Goal: Task Accomplishment & Management: Complete application form

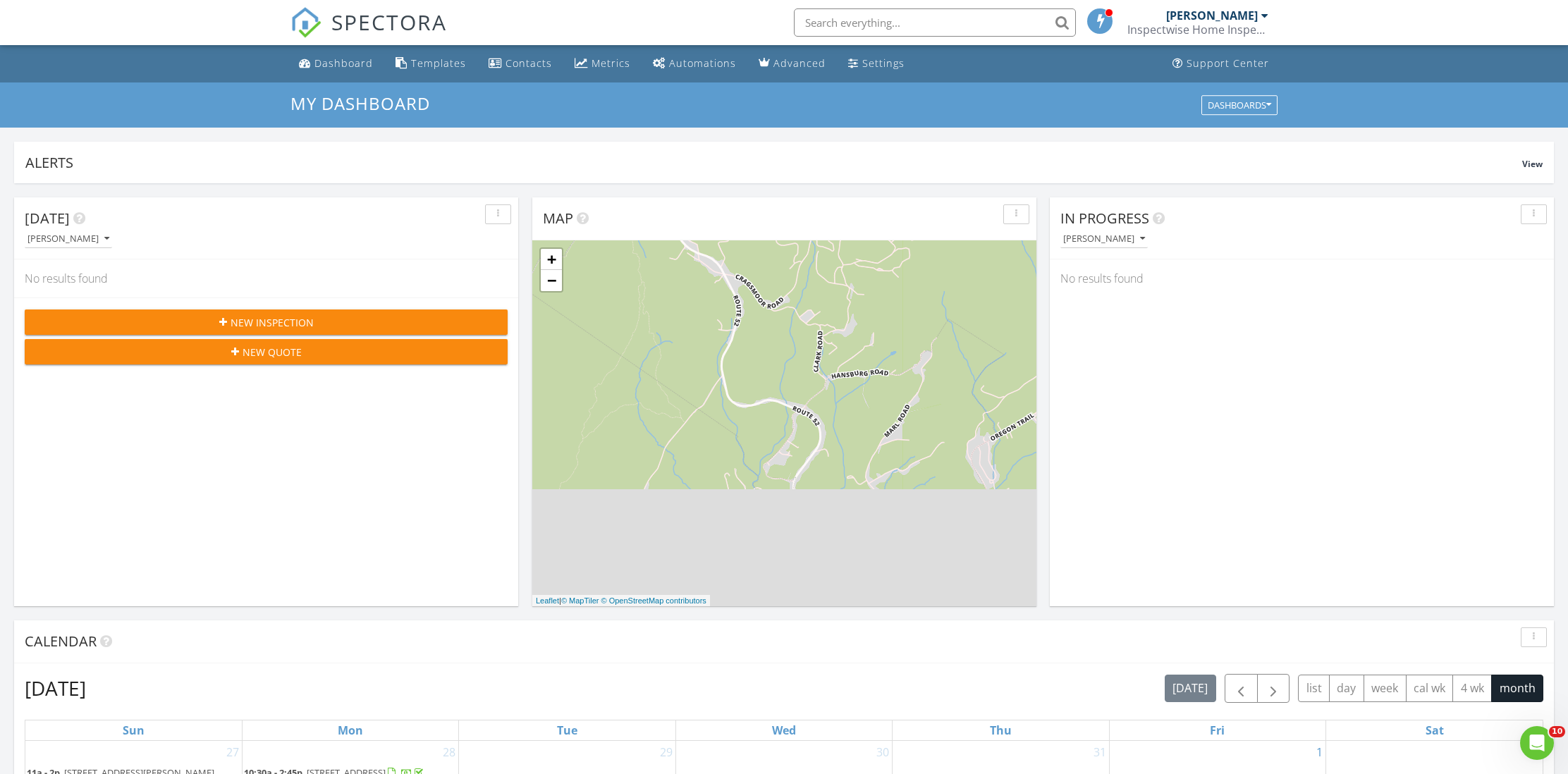
click at [448, 323] on div "New Inspection" at bounding box center [266, 323] width 461 height 15
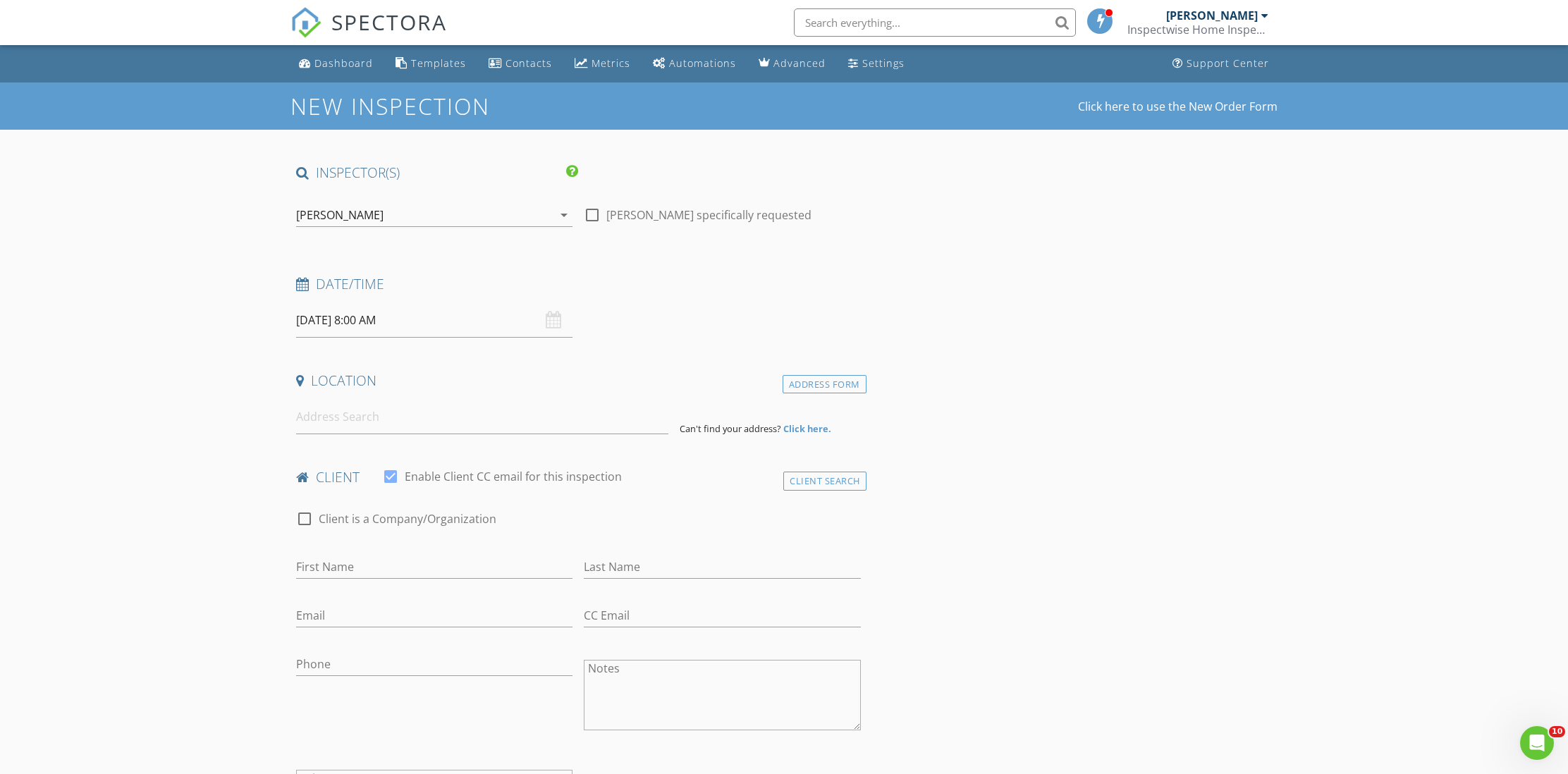
click at [549, 313] on div "[DATE] 8:00 AM" at bounding box center [434, 321] width 277 height 35
click at [503, 320] on input "08/28/2025 8:00 AM" at bounding box center [434, 321] width 277 height 35
select select "8"
click at [505, 355] on span at bounding box center [502, 348] width 24 height 20
type input "09/07/2025 8:00 AM"
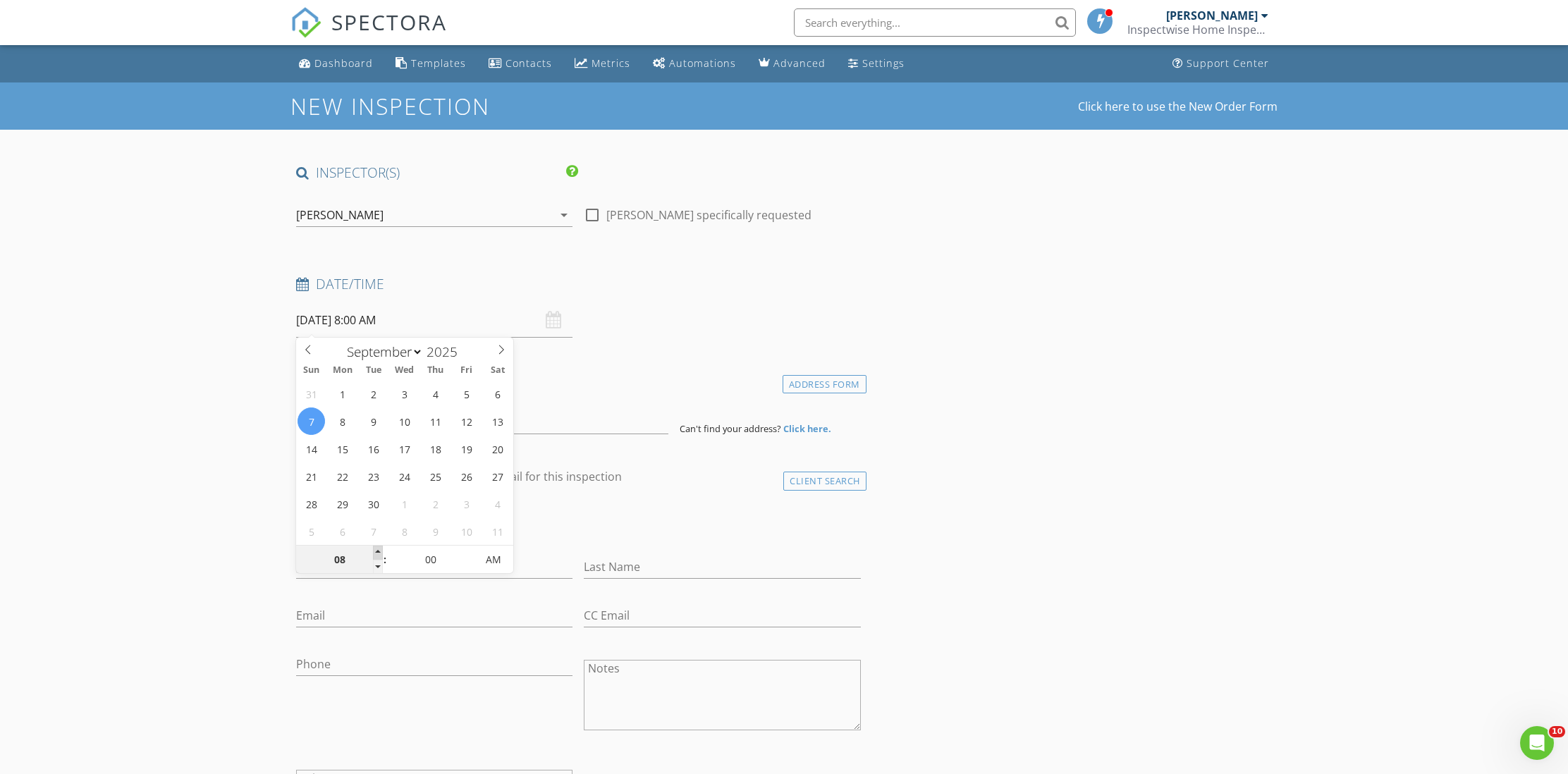
type input "09"
type input "09/07/2025 9:00 AM"
click at [376, 548] on span at bounding box center [377, 552] width 10 height 14
type input "10"
type input "09/07/2025 10:00 AM"
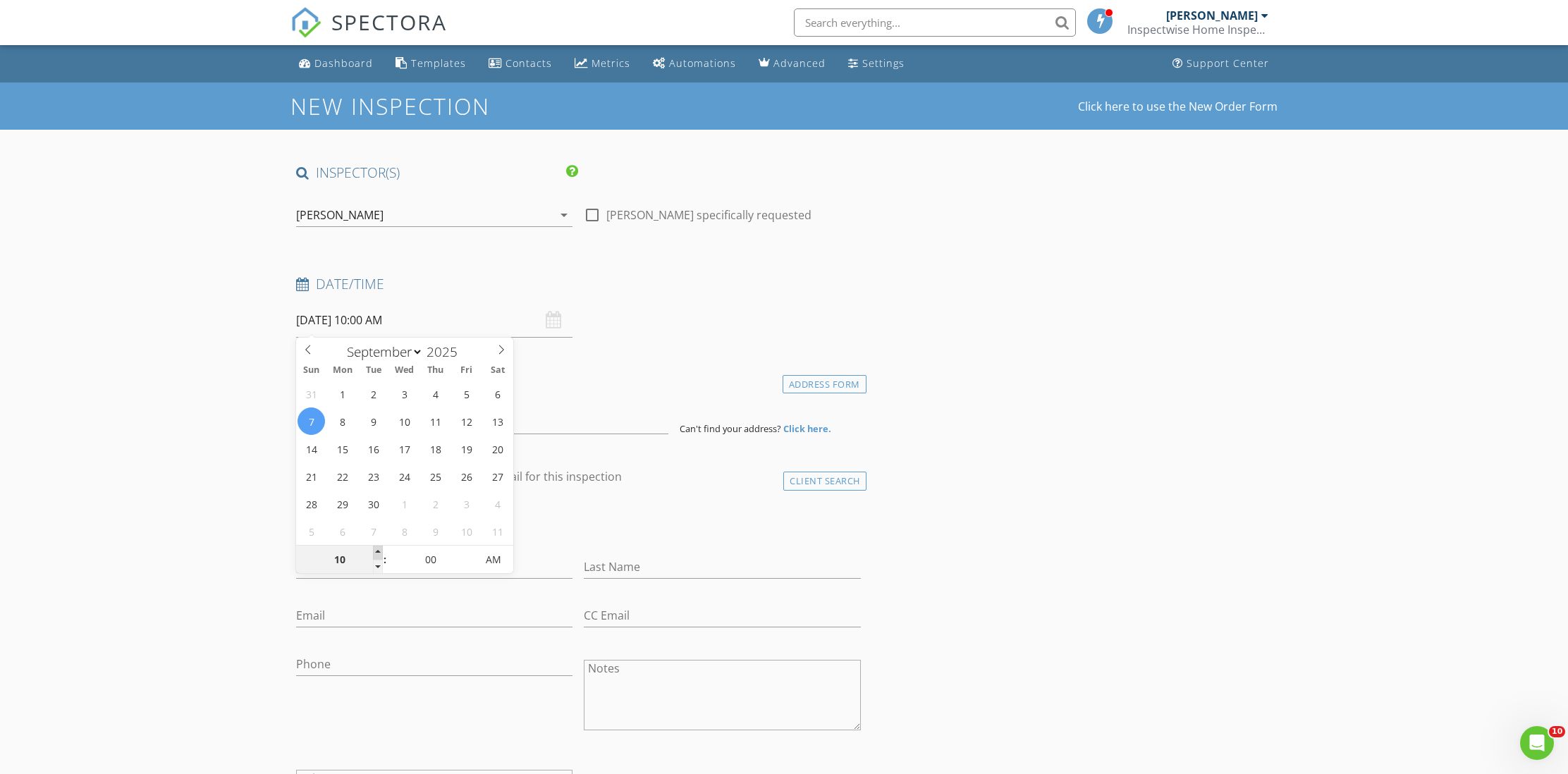
click at [376, 548] on span at bounding box center [377, 552] width 10 height 14
click at [708, 505] on div "check_box_outline_blank Client is a Company/Organization" at bounding box center [578, 520] width 576 height 48
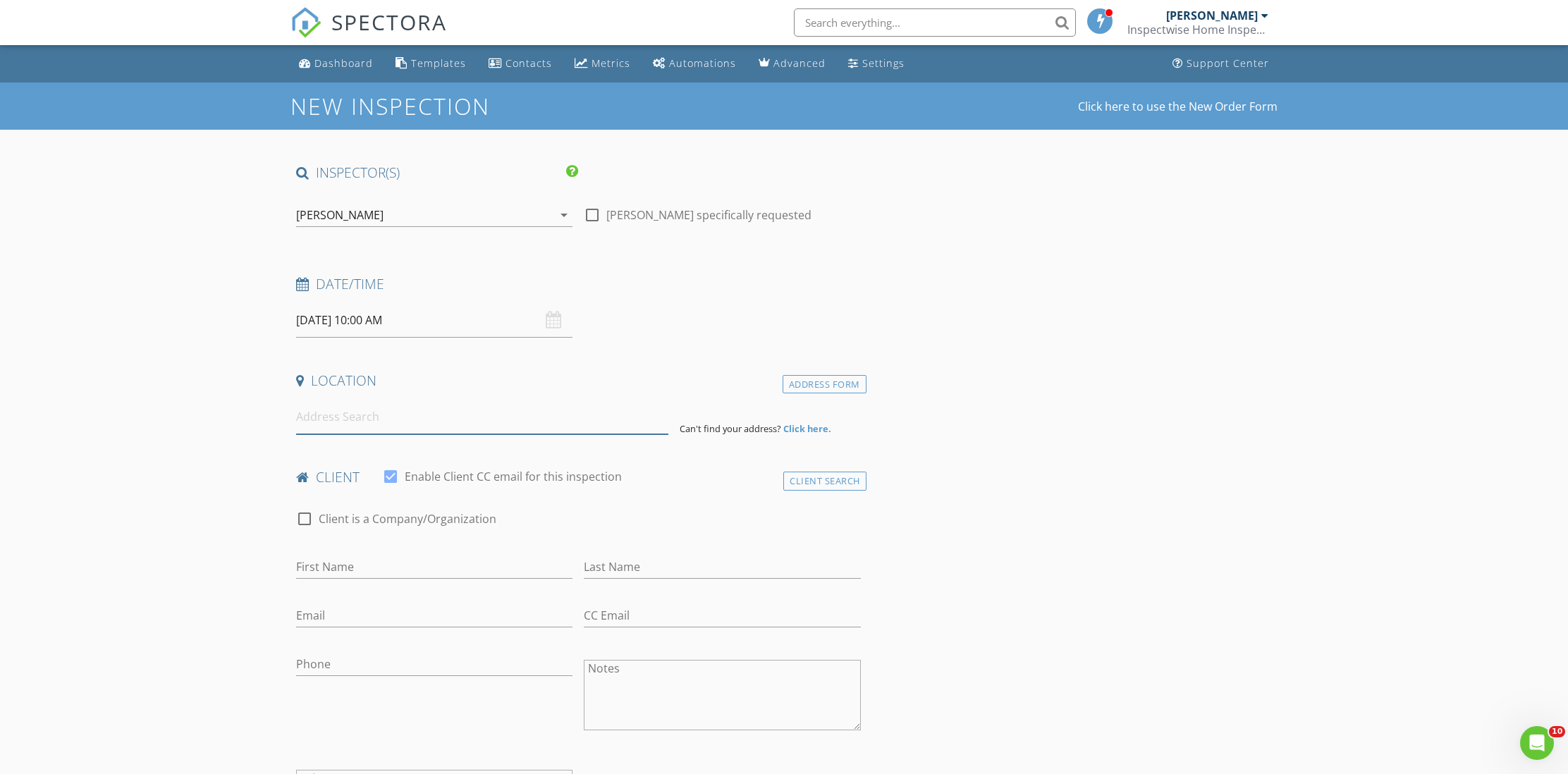
click at [525, 423] on input at bounding box center [482, 418] width 372 height 35
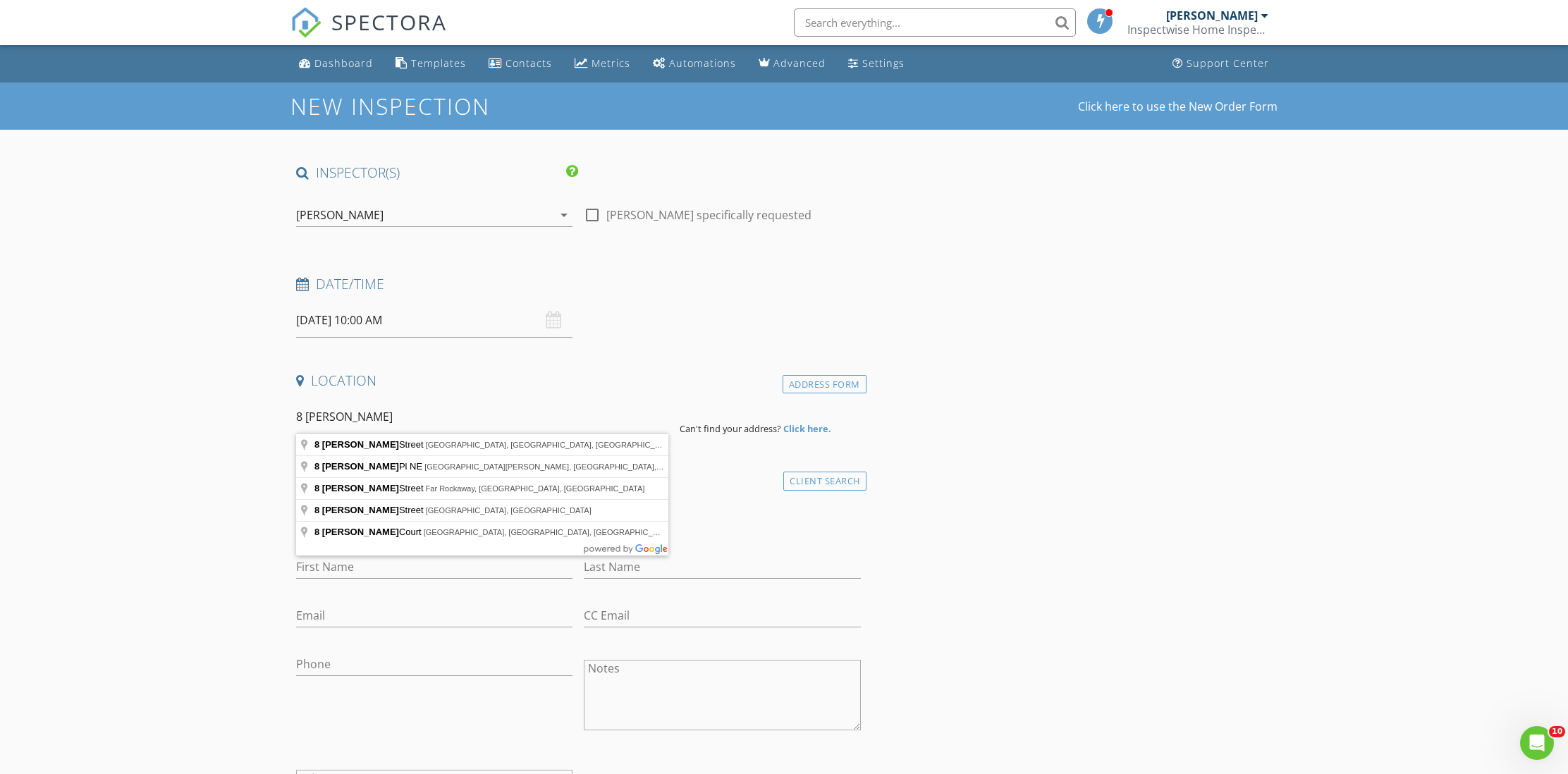
type input "8 Gipson Street, Monticello, NY, USA"
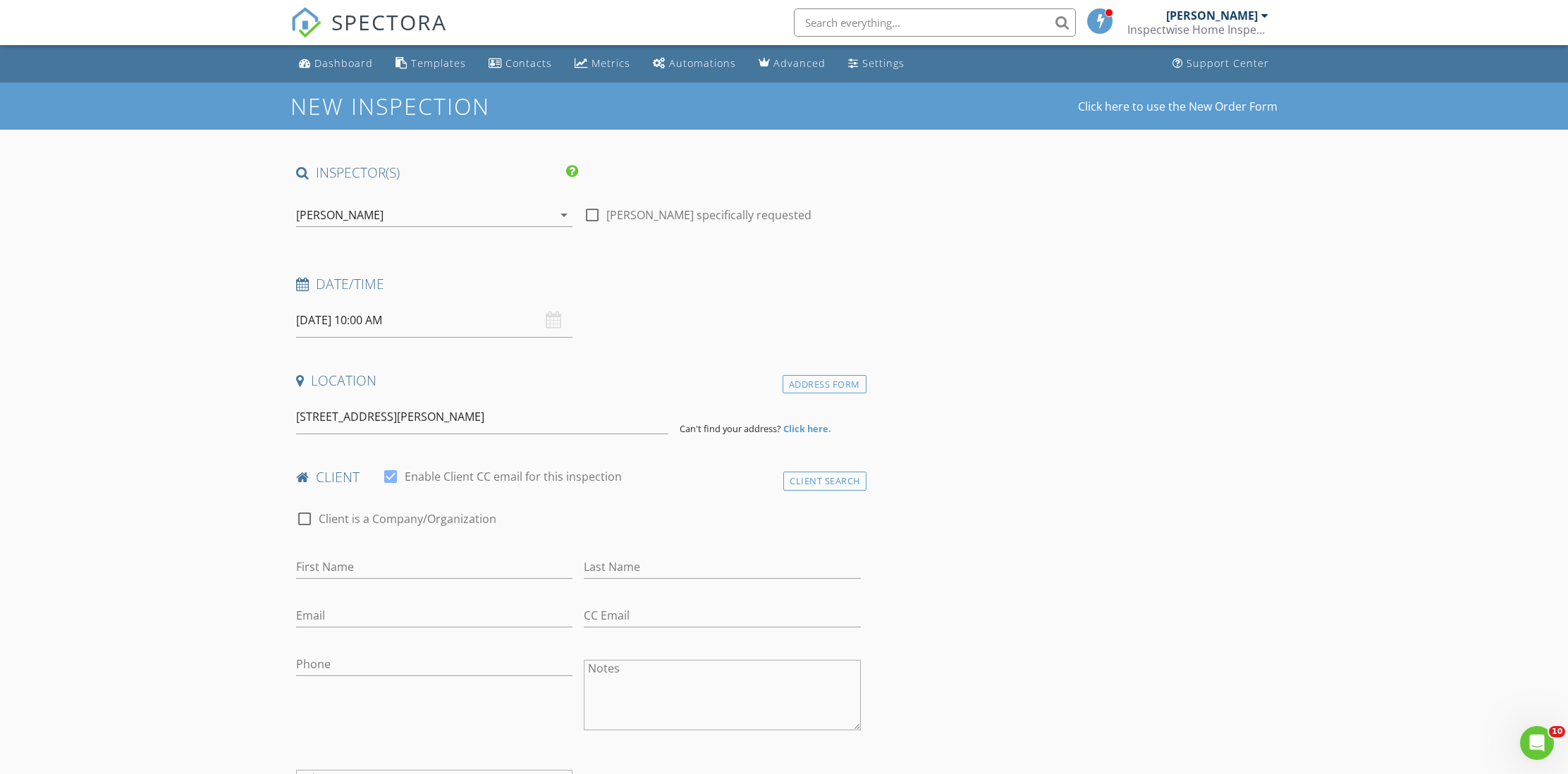
drag, startPoint x: 525, startPoint y: 423, endPoint x: 573, endPoint y: 443, distance: 52.0
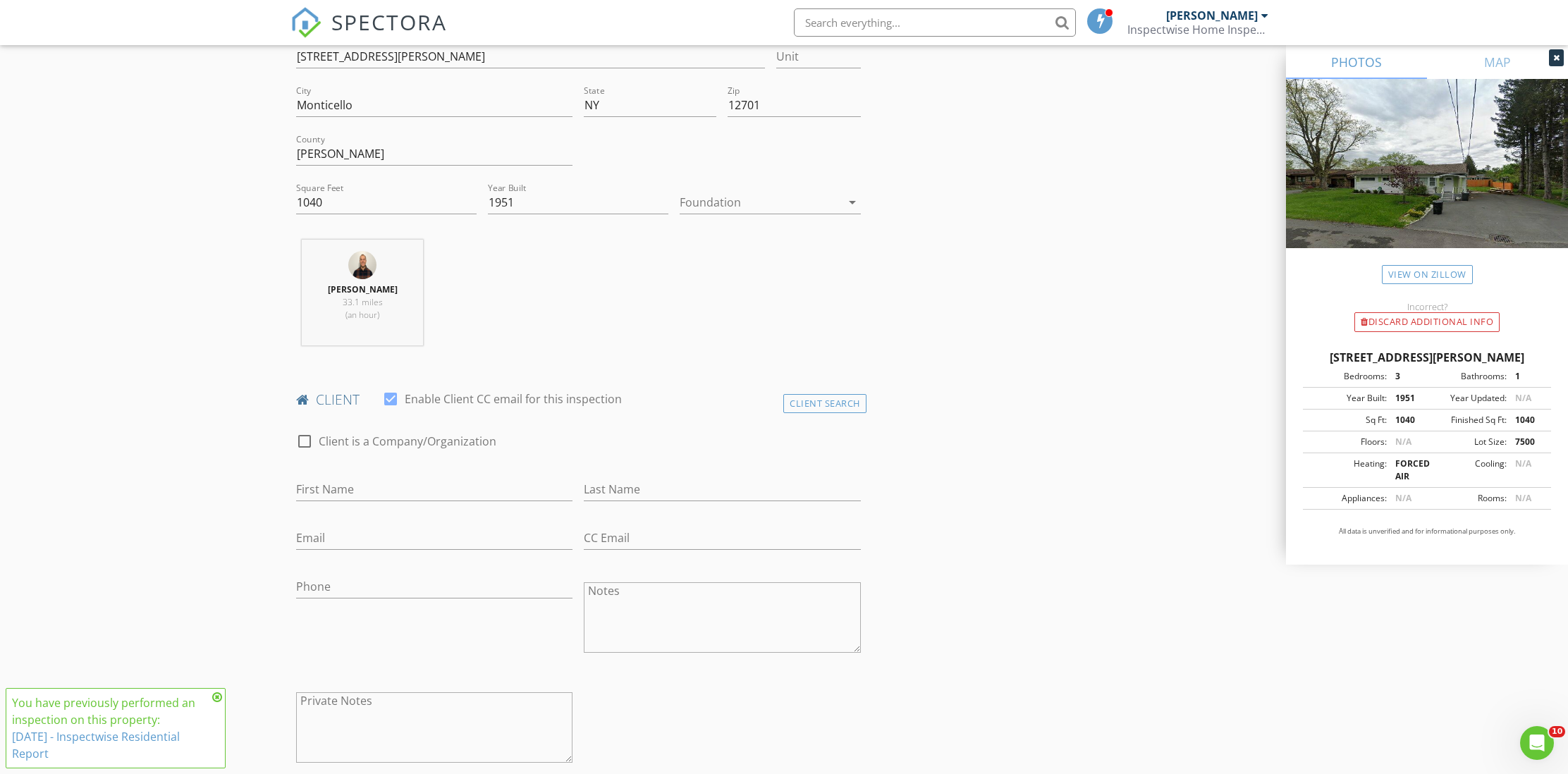
scroll to position [371, 0]
type input "Aaron"
type input "Rodriguez"
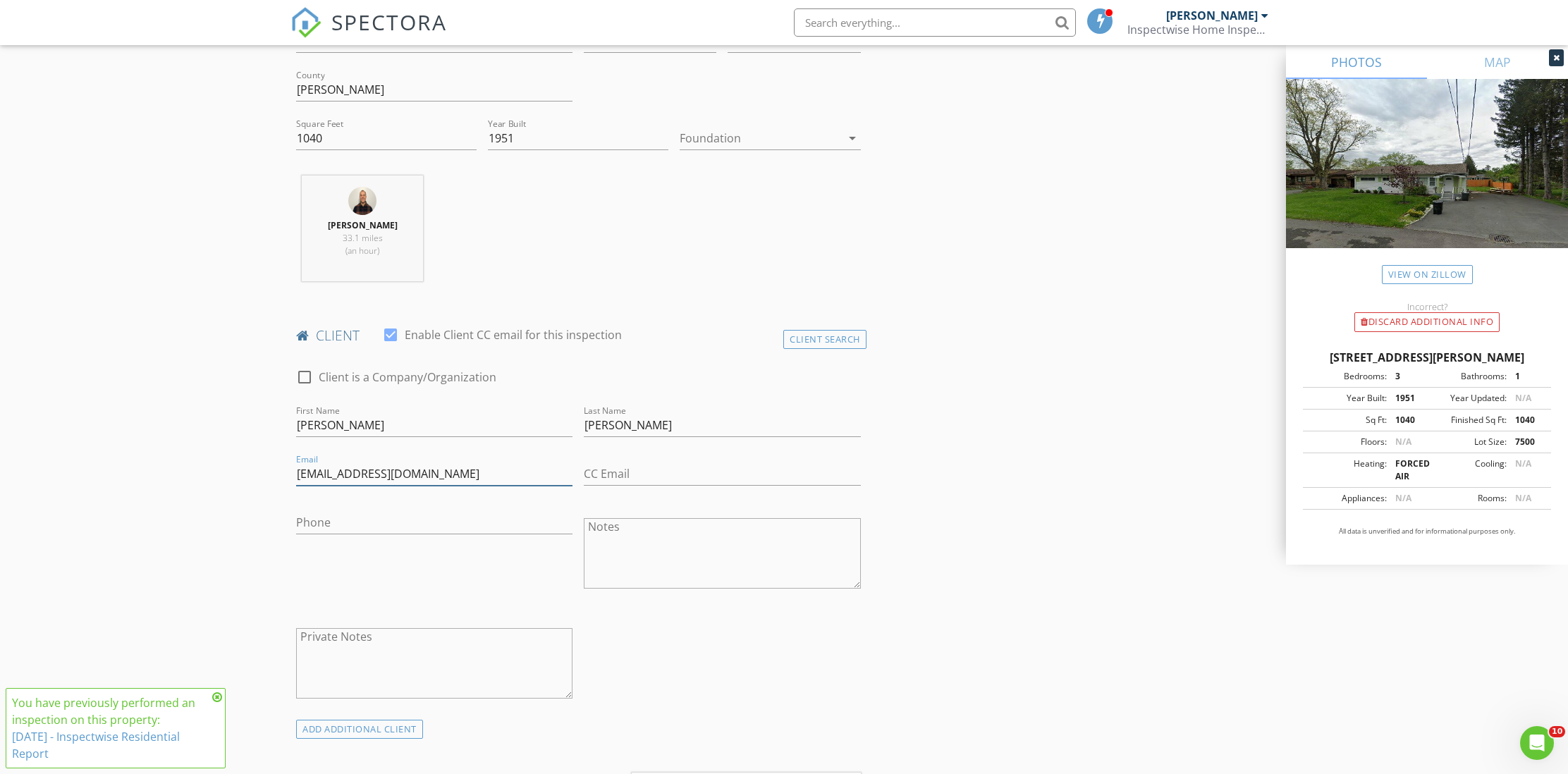
scroll to position [431, 0]
type input "rodriguezza410@gmail.com"
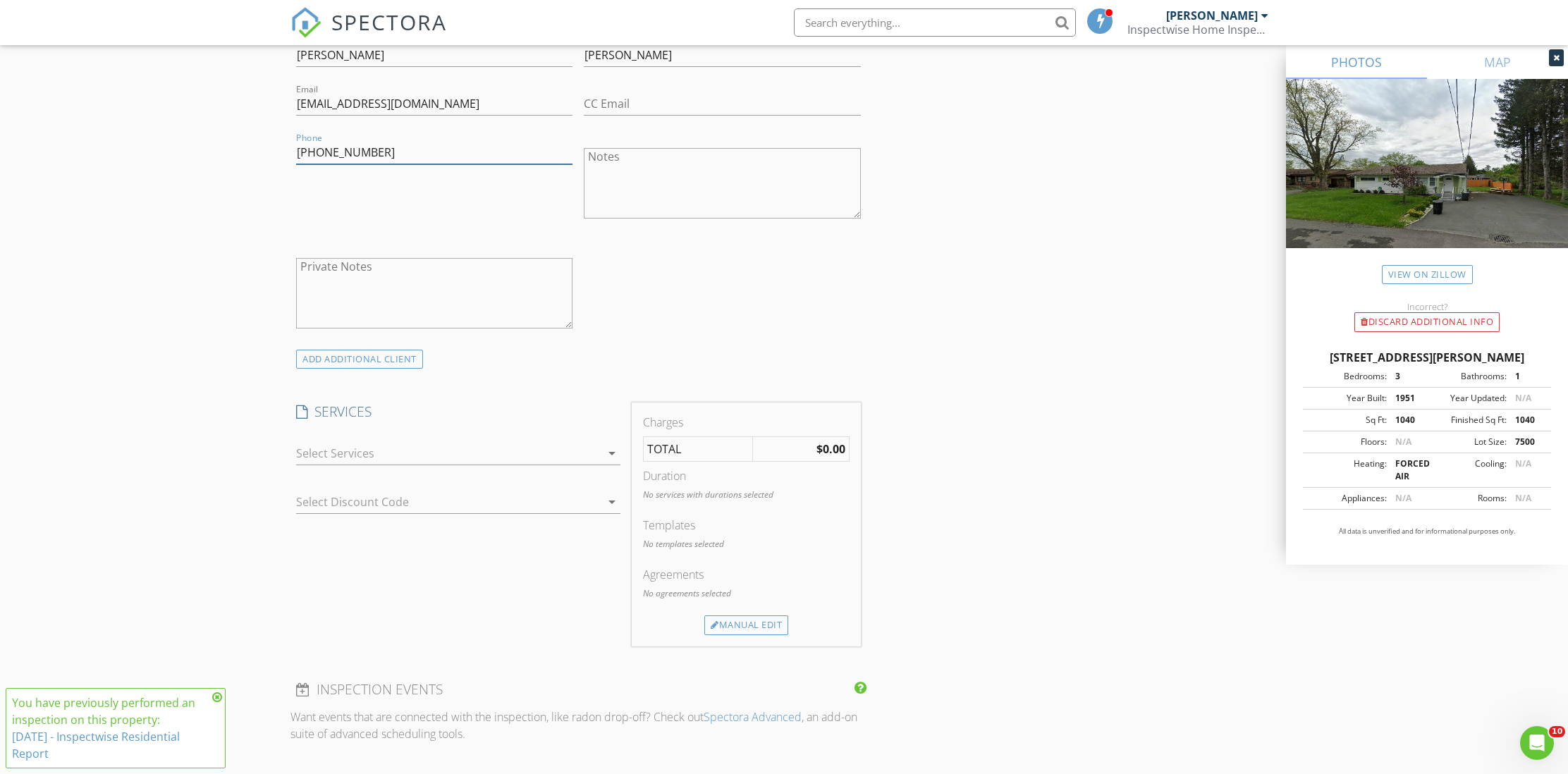
scroll to position [801, 0]
type input "845-701-0564"
click at [505, 455] on div at bounding box center [448, 452] width 304 height 23
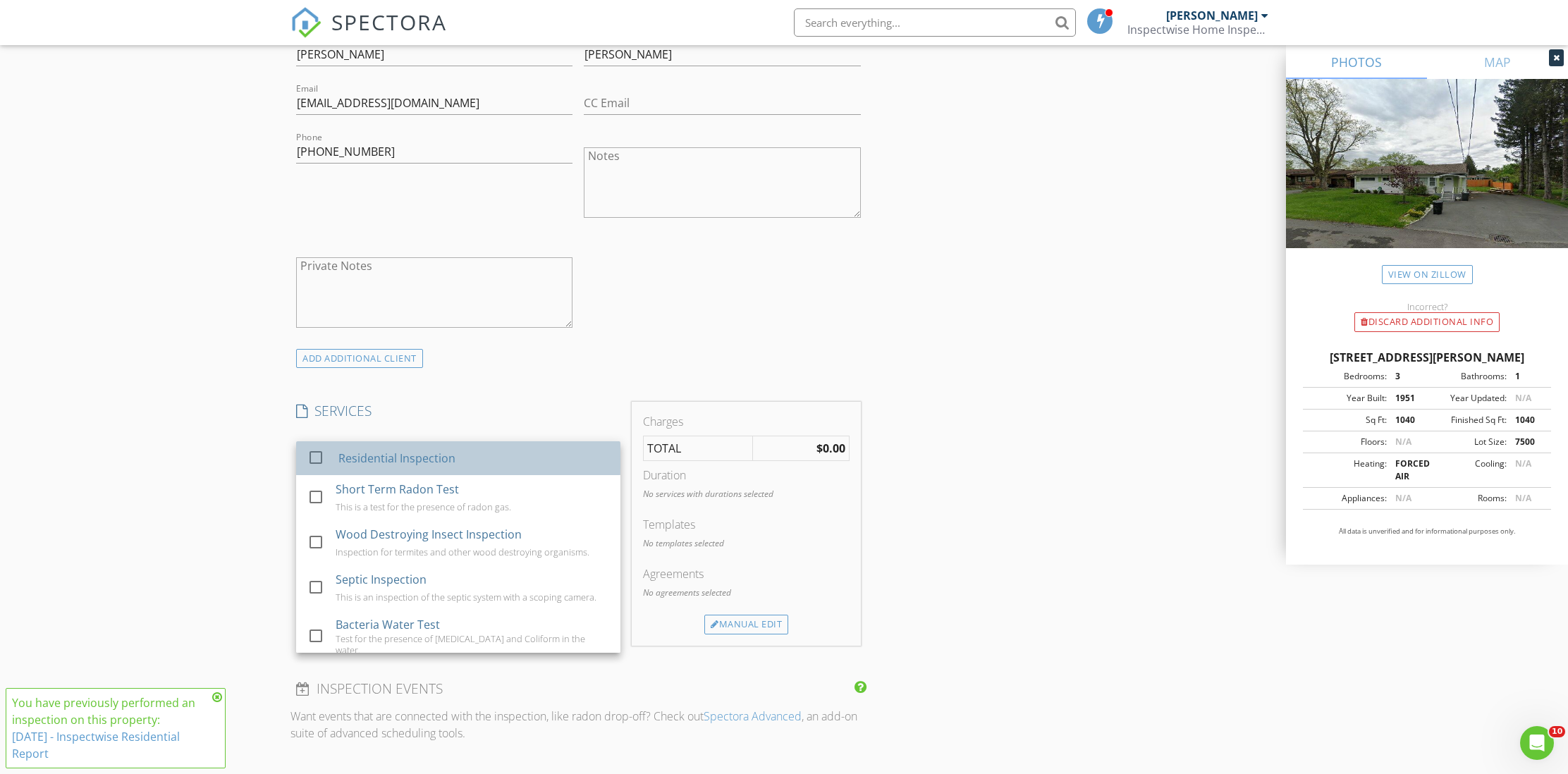
click at [490, 466] on div "Residential Inspection" at bounding box center [473, 458] width 270 height 28
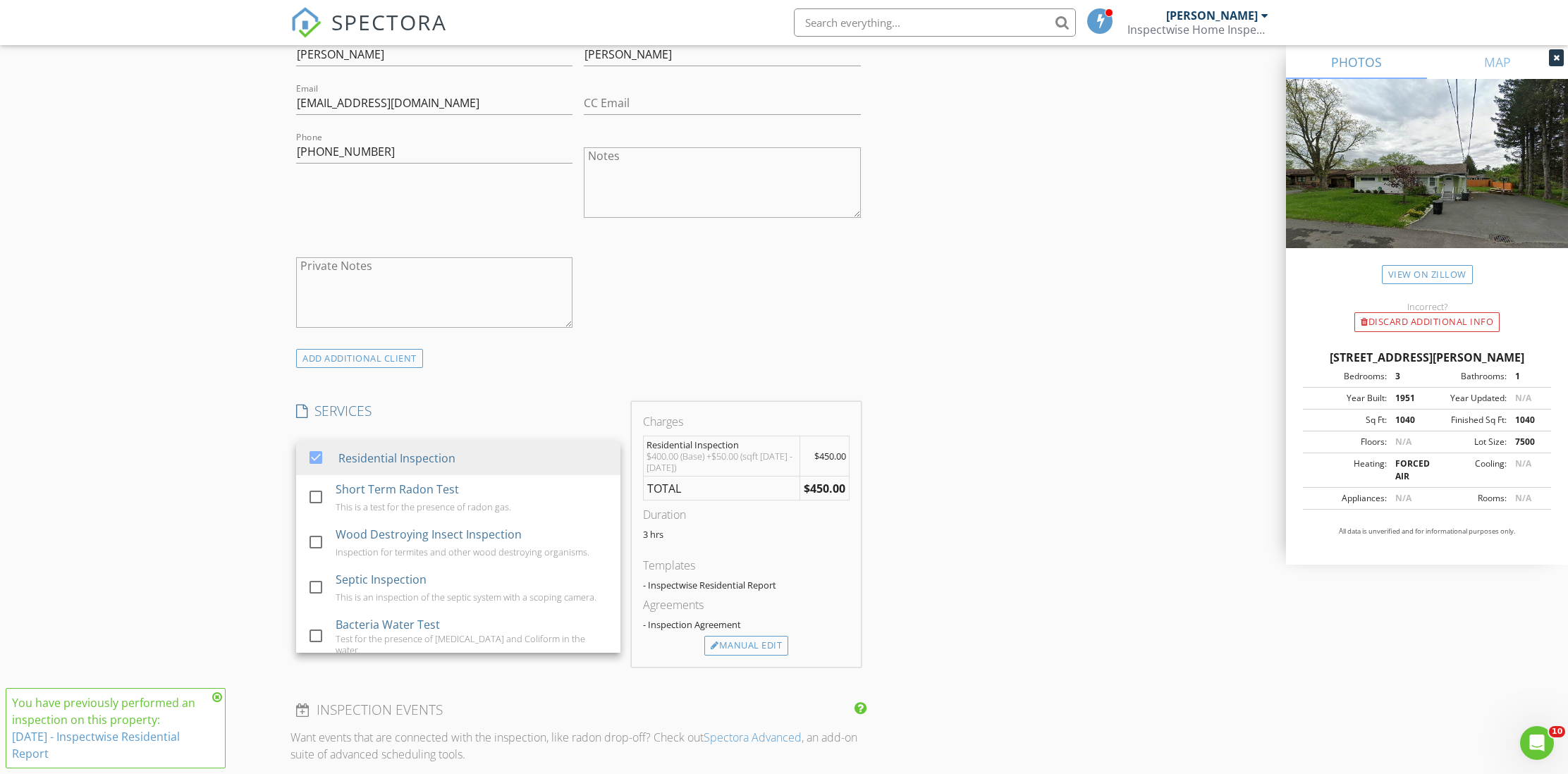
click at [957, 591] on div "INSPECTOR(S) check_box John Schiavo PRIMARY John Schiavo arrow_drop_down check_…" at bounding box center [784, 584] width 987 height 2444
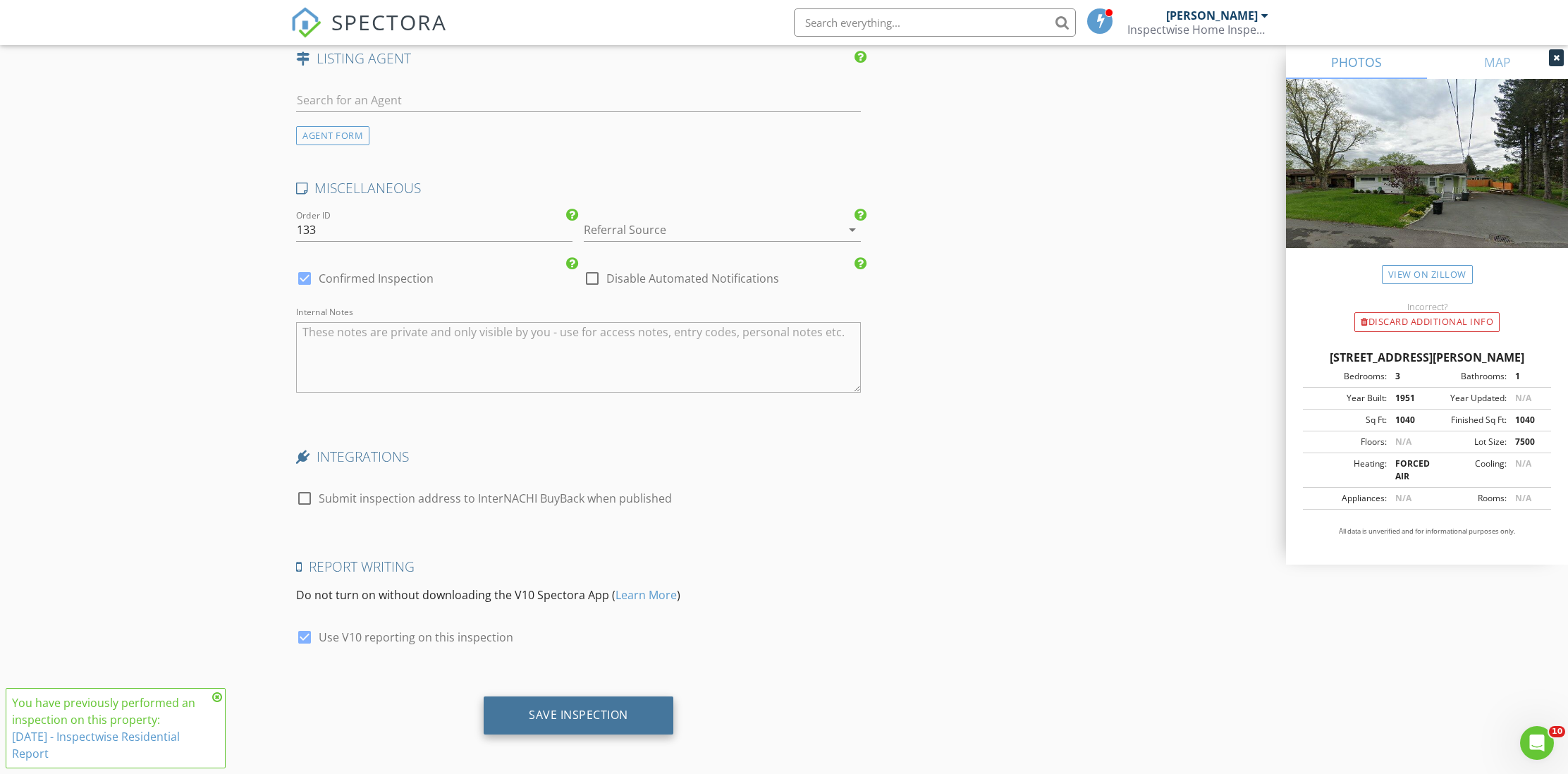
scroll to position [1861, 0]
click at [613, 709] on div "Save Inspection" at bounding box center [578, 716] width 100 height 14
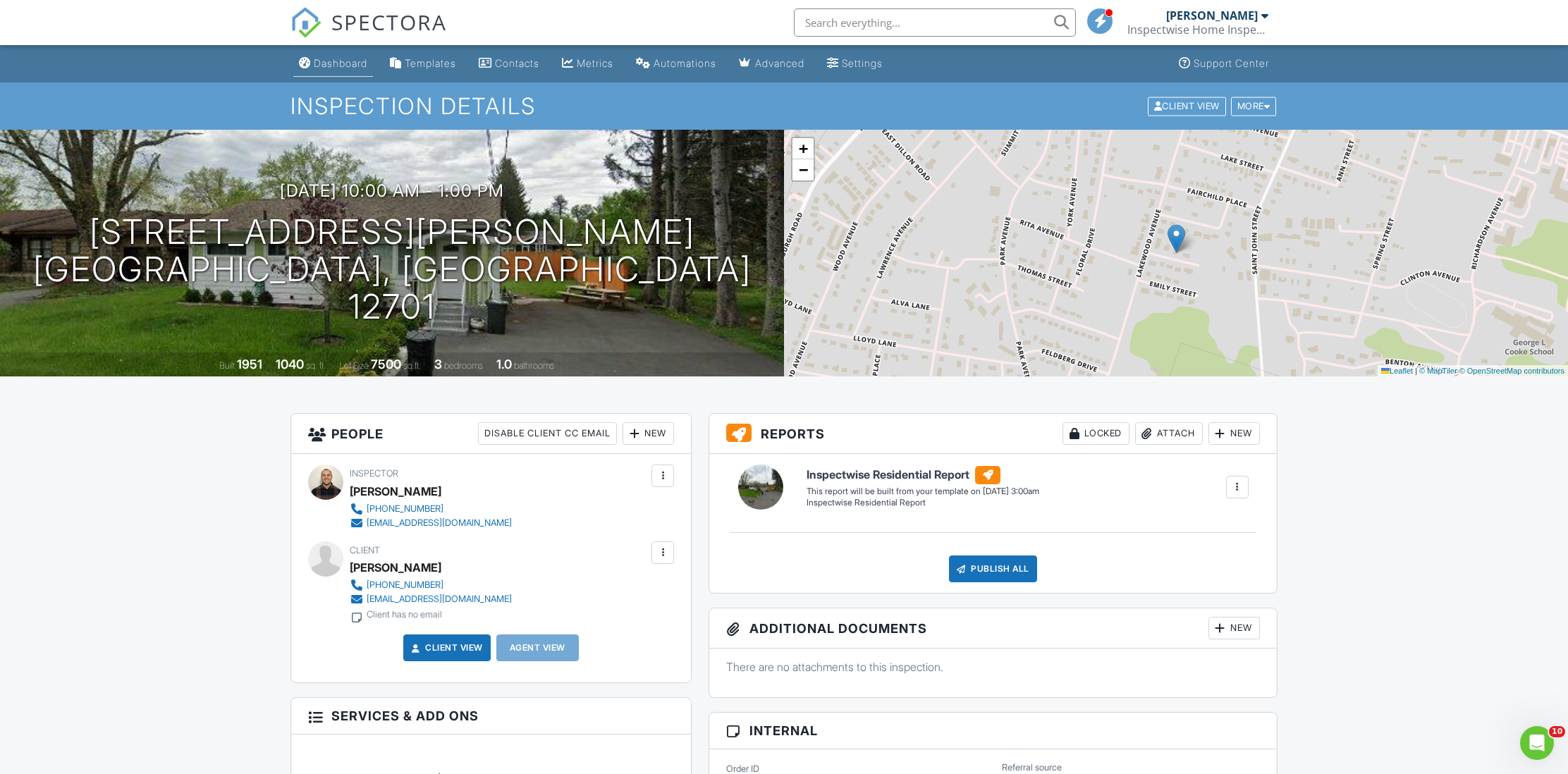
click at [318, 63] on div "Dashboard" at bounding box center [340, 63] width 54 height 12
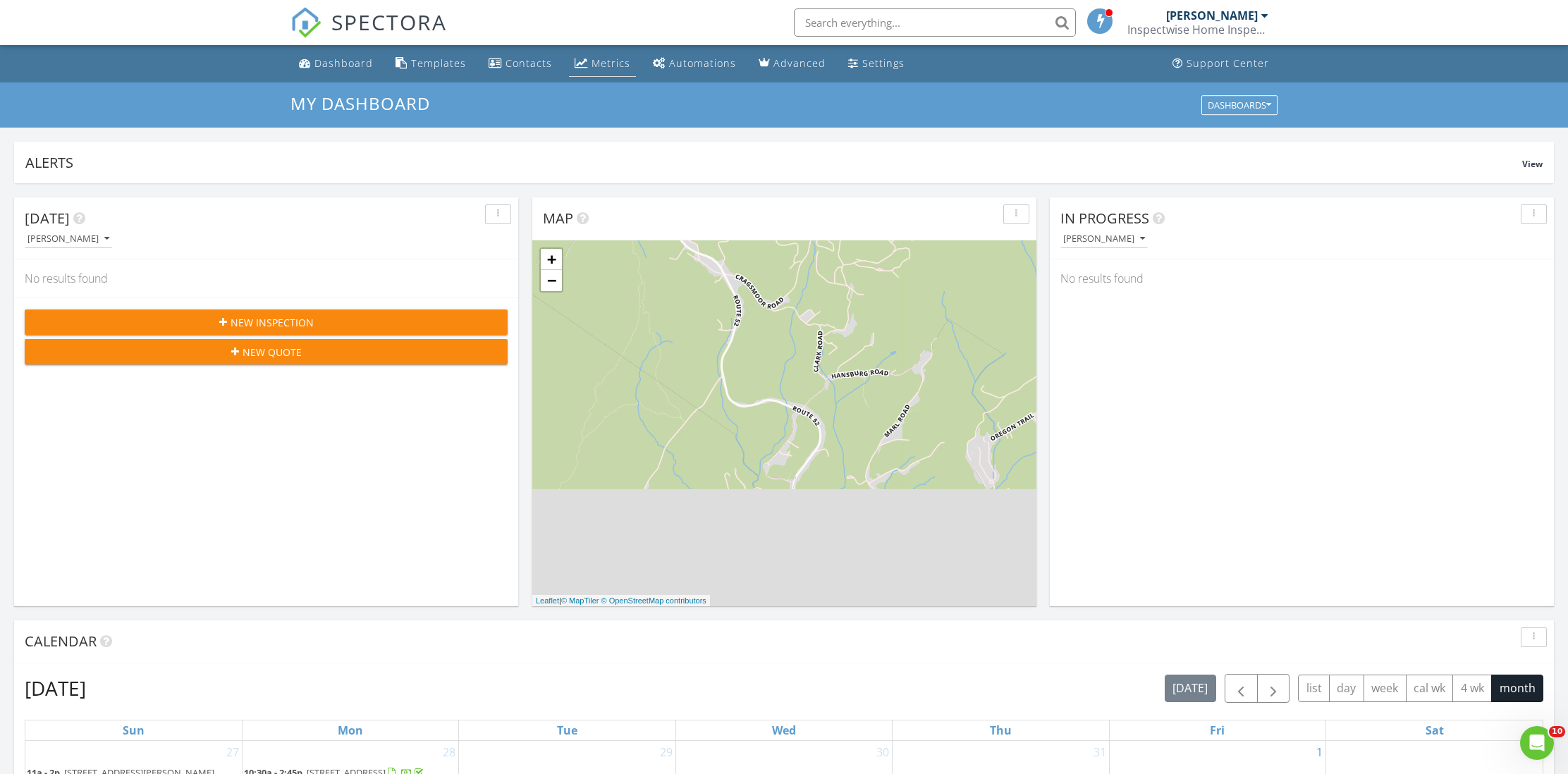
click at [614, 60] on div "Metrics" at bounding box center [610, 63] width 38 height 14
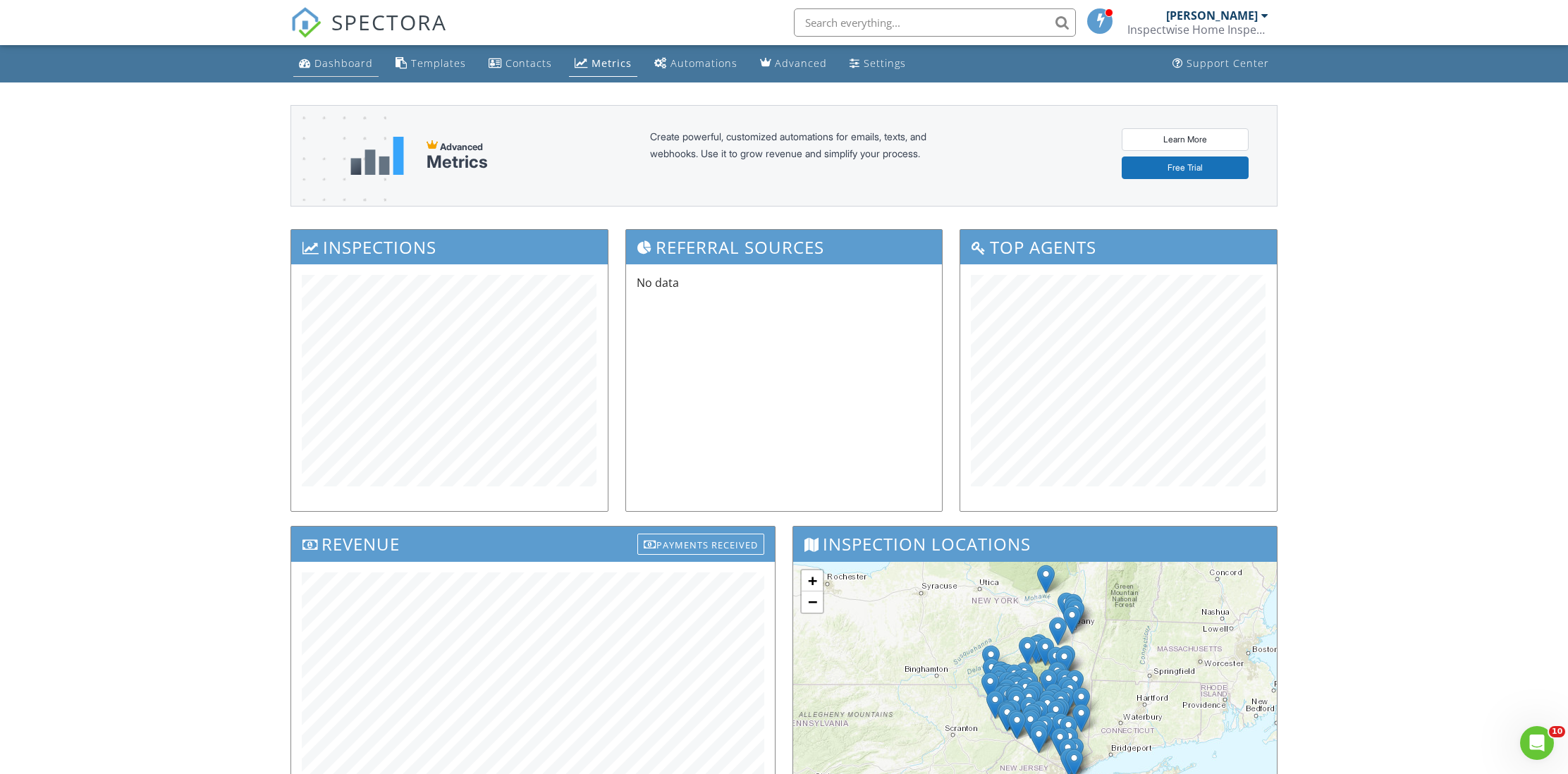
click at [330, 72] on link "Dashboard" at bounding box center [335, 64] width 85 height 27
